Goal: Transaction & Acquisition: Purchase product/service

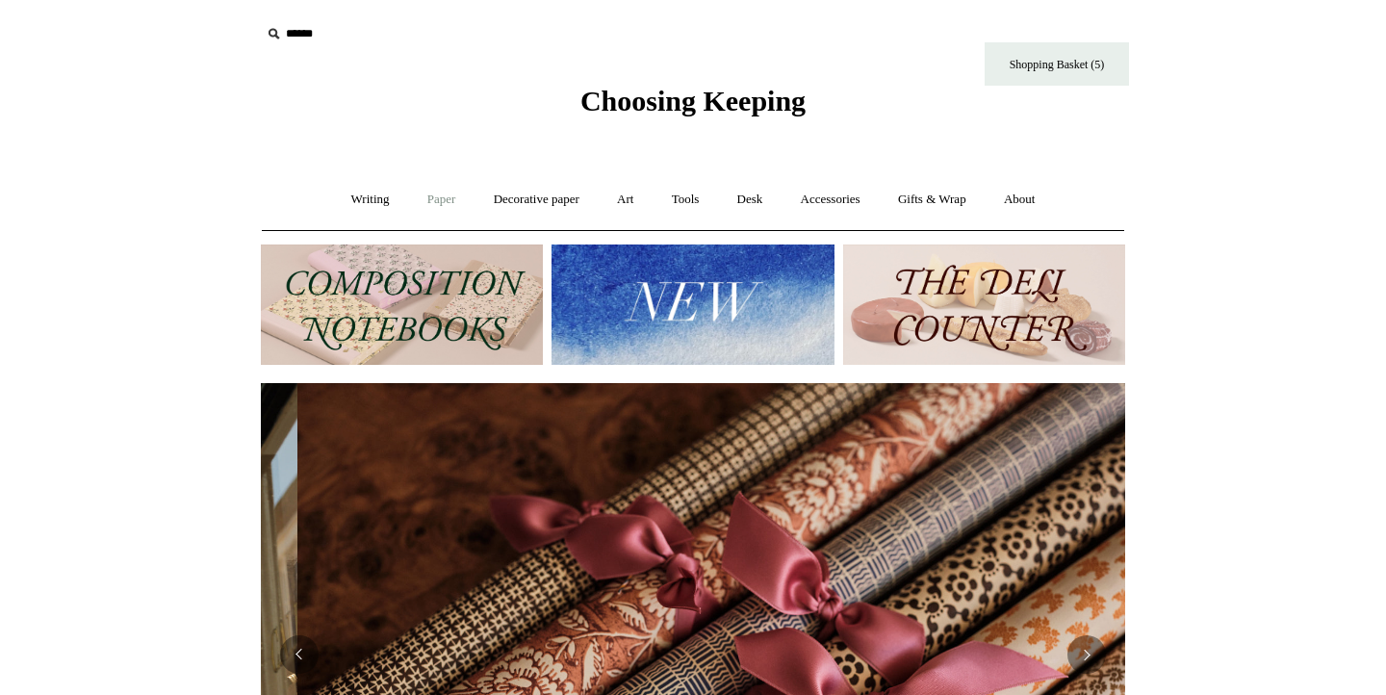
scroll to position [0, 1729]
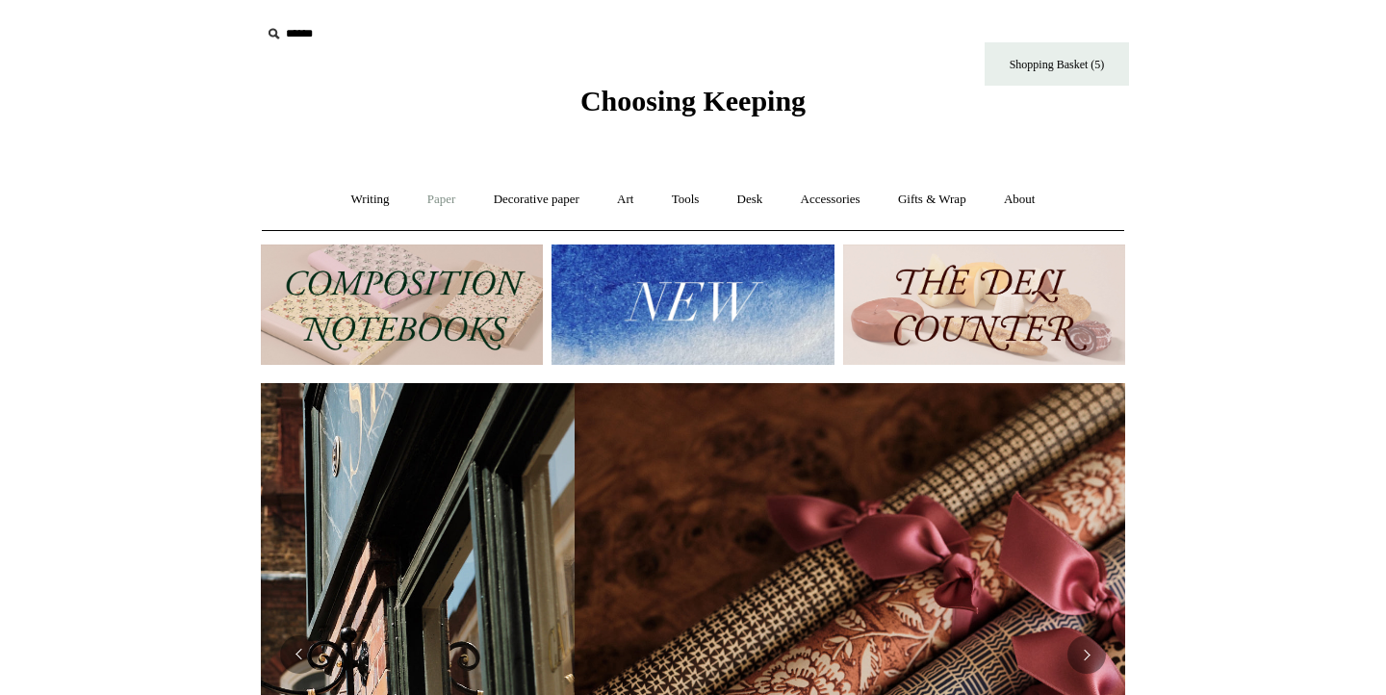
click at [423, 200] on link "Paper +" at bounding box center [442, 199] width 64 height 51
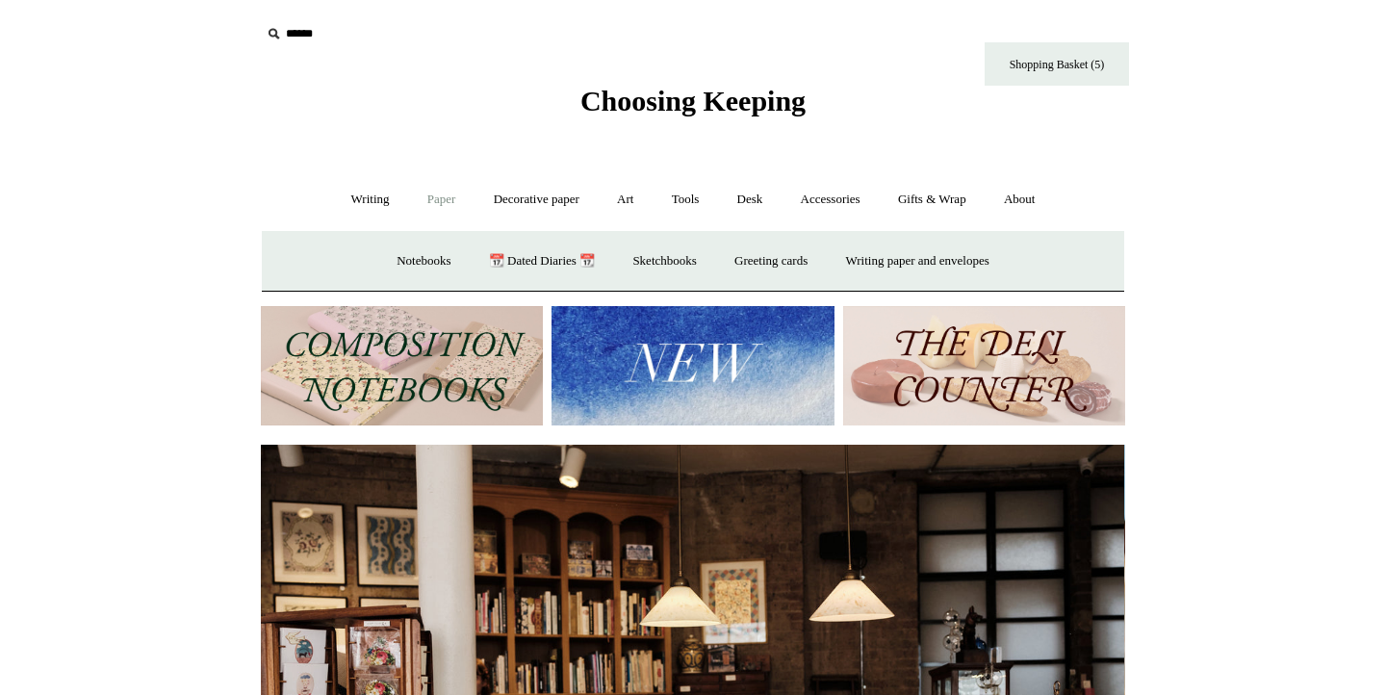
scroll to position [0, 0]
click at [424, 259] on link "Notebooks +" at bounding box center [423, 261] width 89 height 51
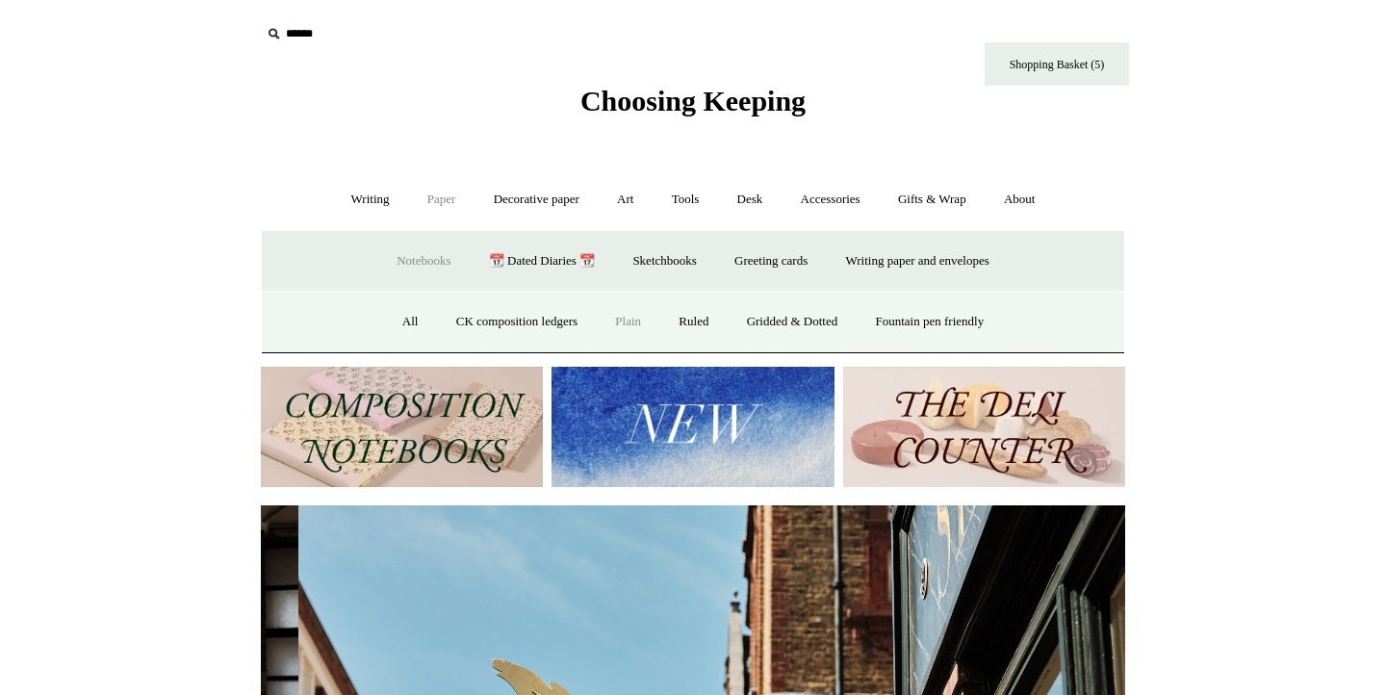
scroll to position [0, 864]
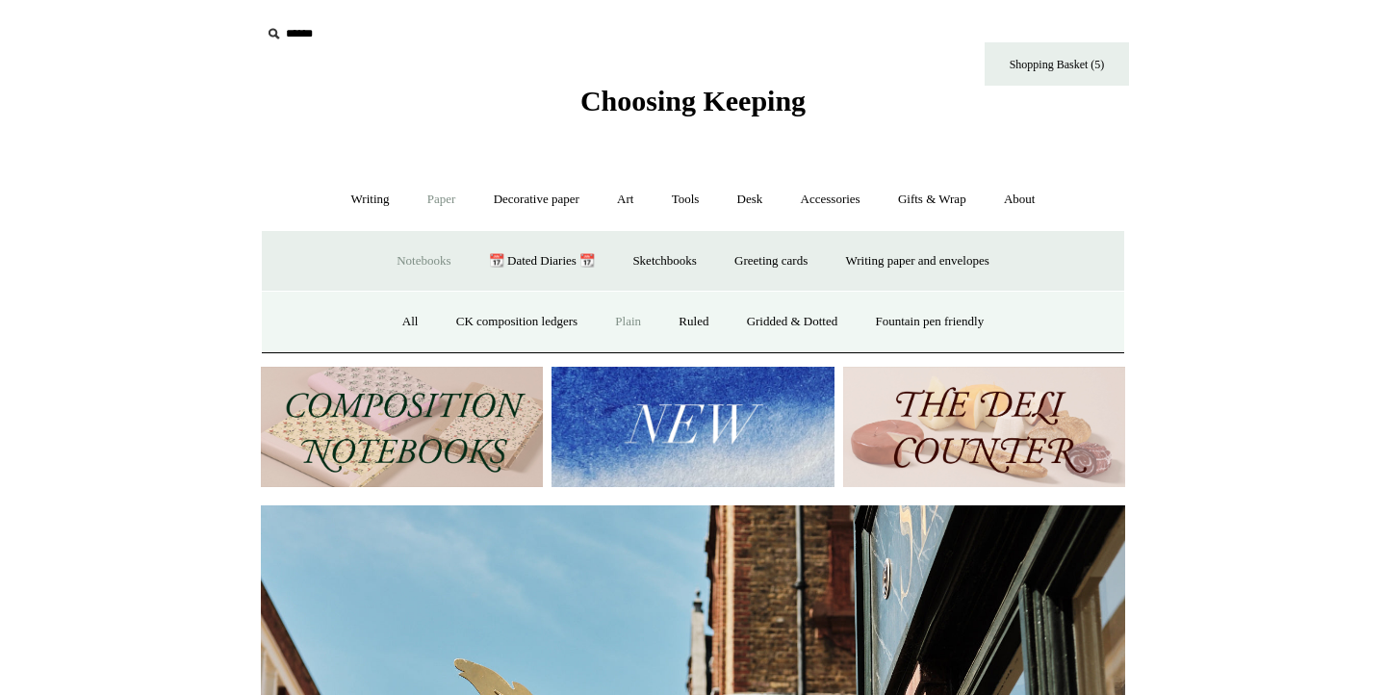
click at [621, 317] on link "Plain" at bounding box center [628, 321] width 61 height 51
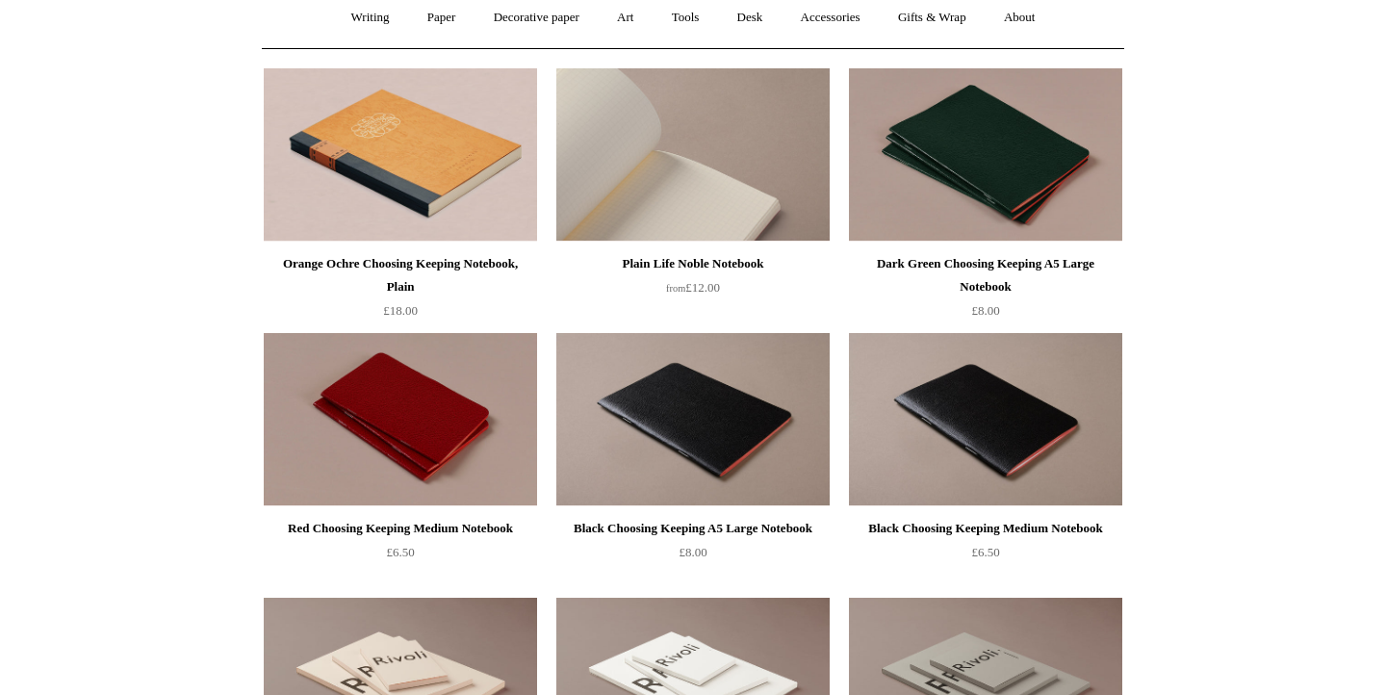
scroll to position [190, 0]
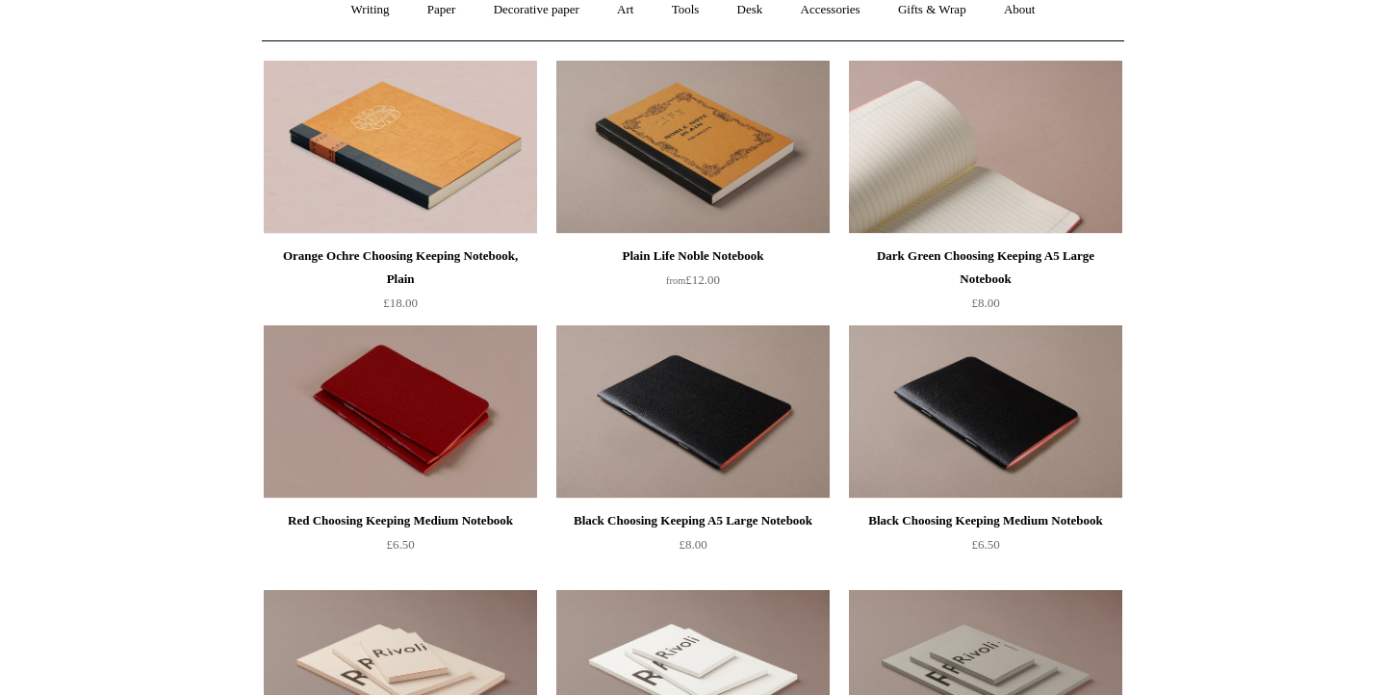
click at [911, 199] on img at bounding box center [985, 147] width 273 height 173
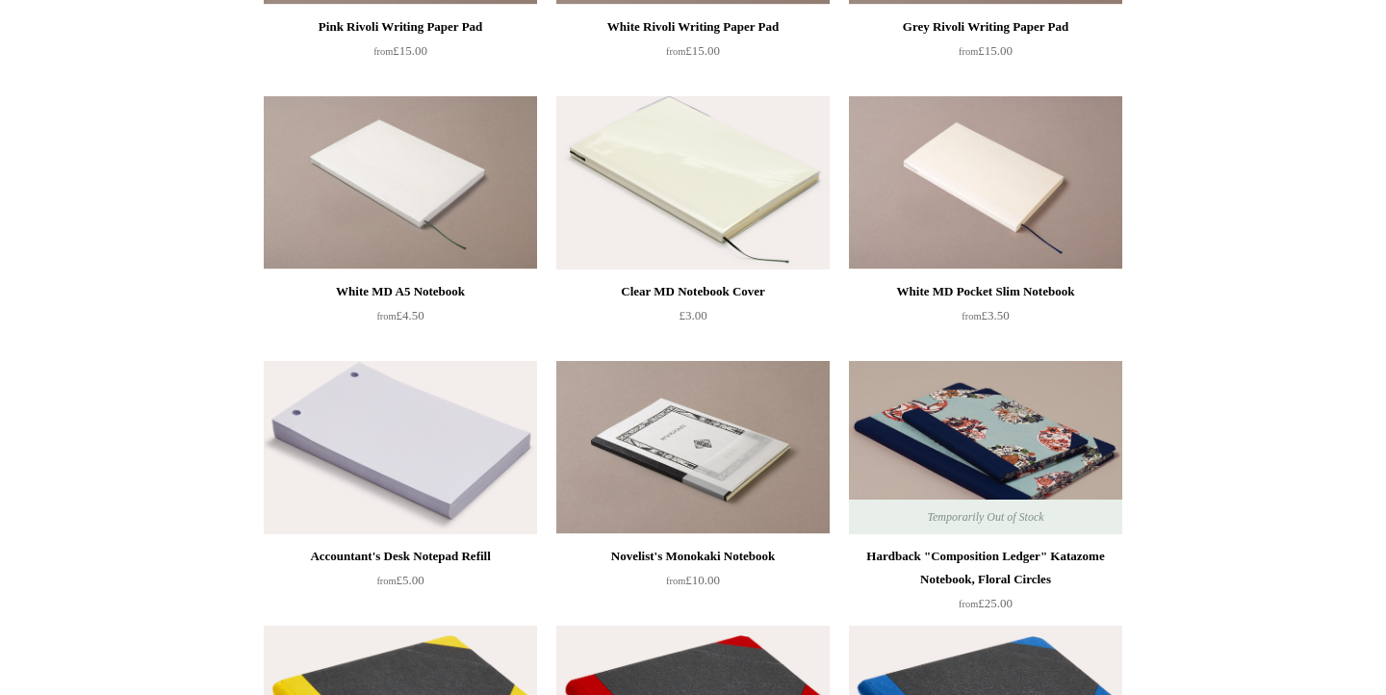
scroll to position [0, 0]
